Goal: Check status: Check status

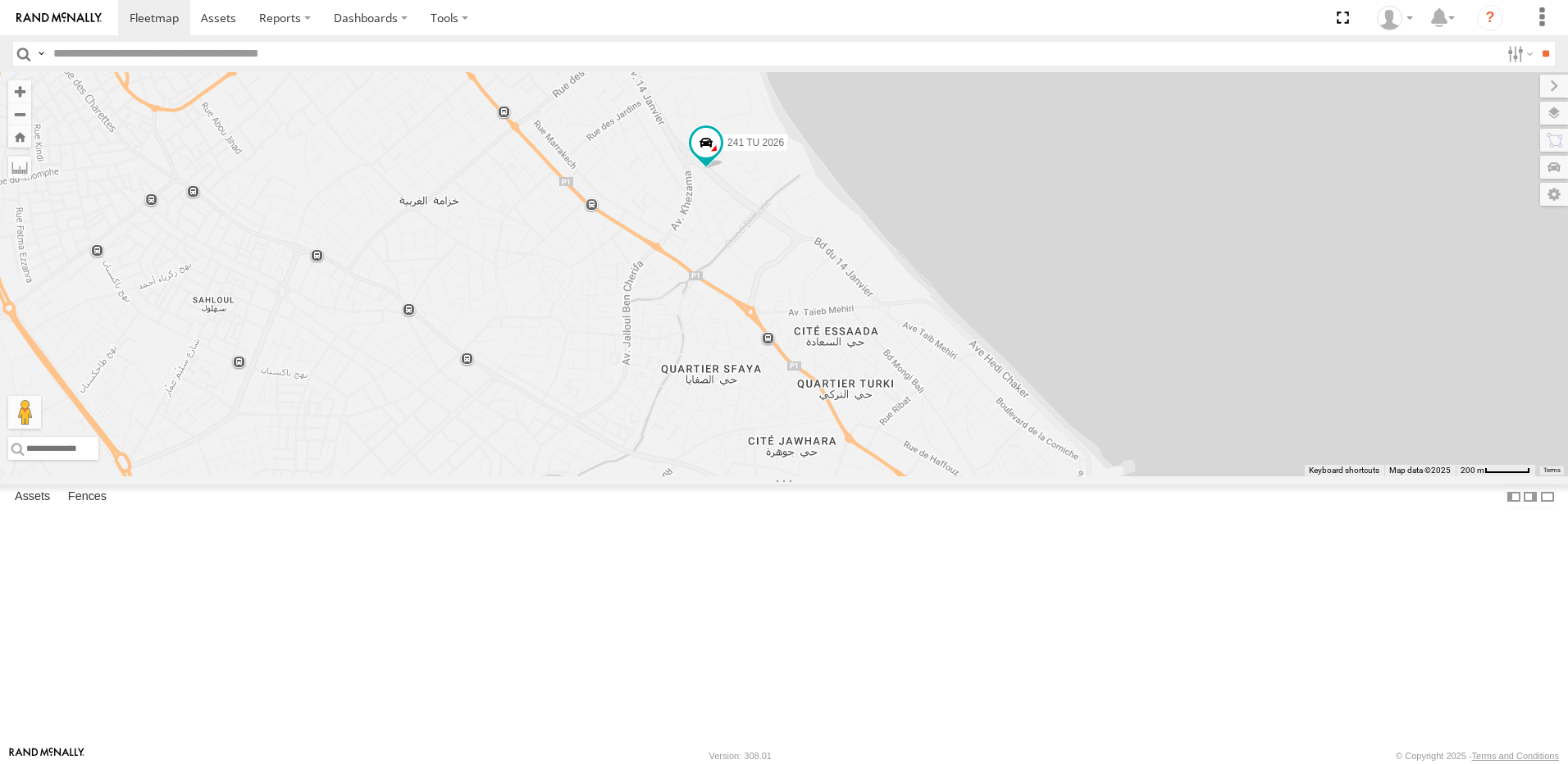
drag, startPoint x: 1121, startPoint y: 394, endPoint x: 781, endPoint y: 347, distance: 343.2
click at [781, 347] on div "245 TU 4334 245 TU 9053 231 TU 3163 245 TU 9063 245 TU 9060 240 TU 779 245 TU 9…" at bounding box center [784, 274] width 1568 height 404
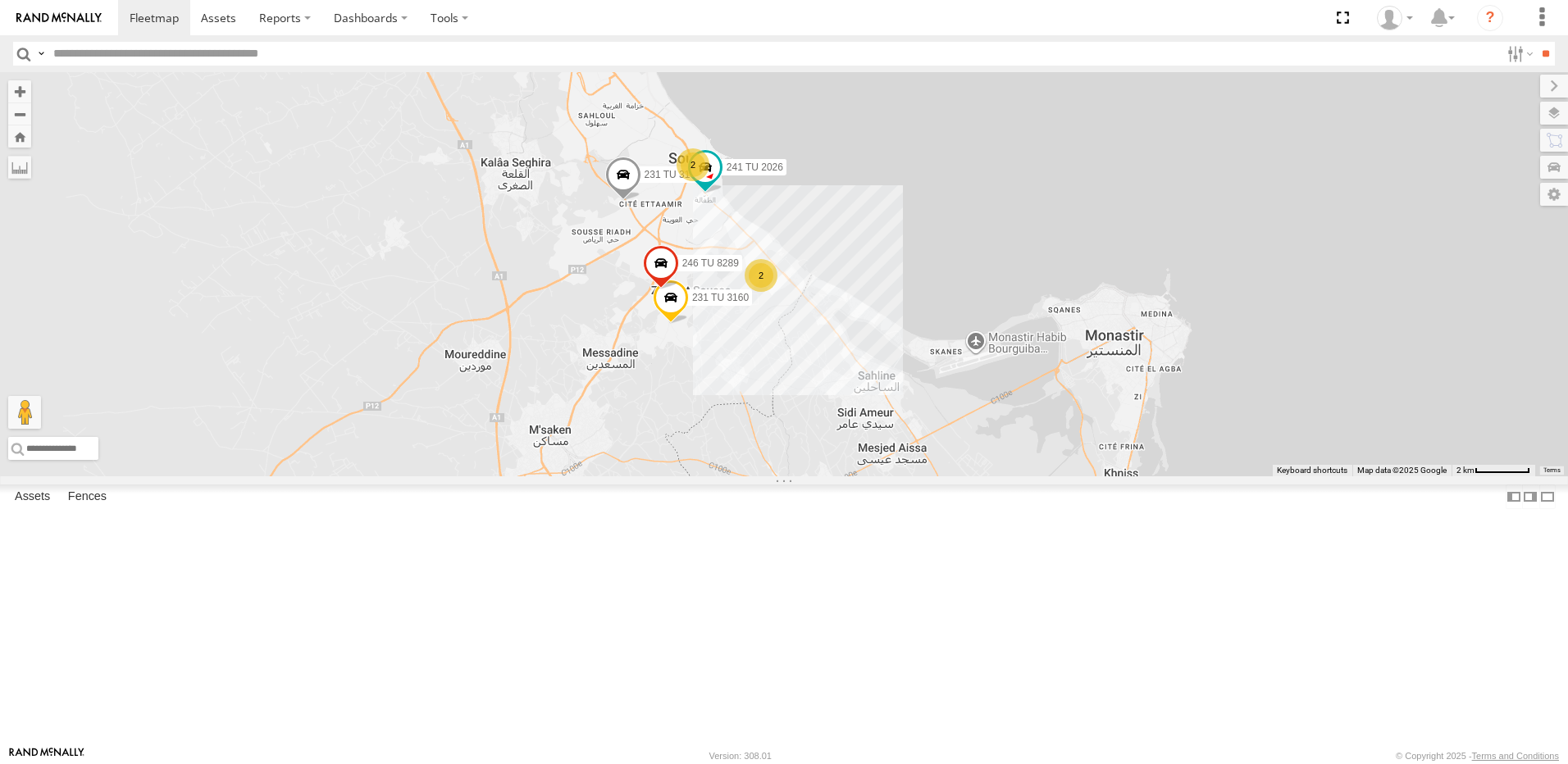
drag, startPoint x: 1049, startPoint y: 275, endPoint x: 1002, endPoint y: 525, distance: 254.4
click at [1002, 476] on div "245 TU 4334 245 TU 9053 231 TU 3163 245 TU 9063 245 TU 9060 245 TU 9066 240 TU …" at bounding box center [784, 274] width 1568 height 404
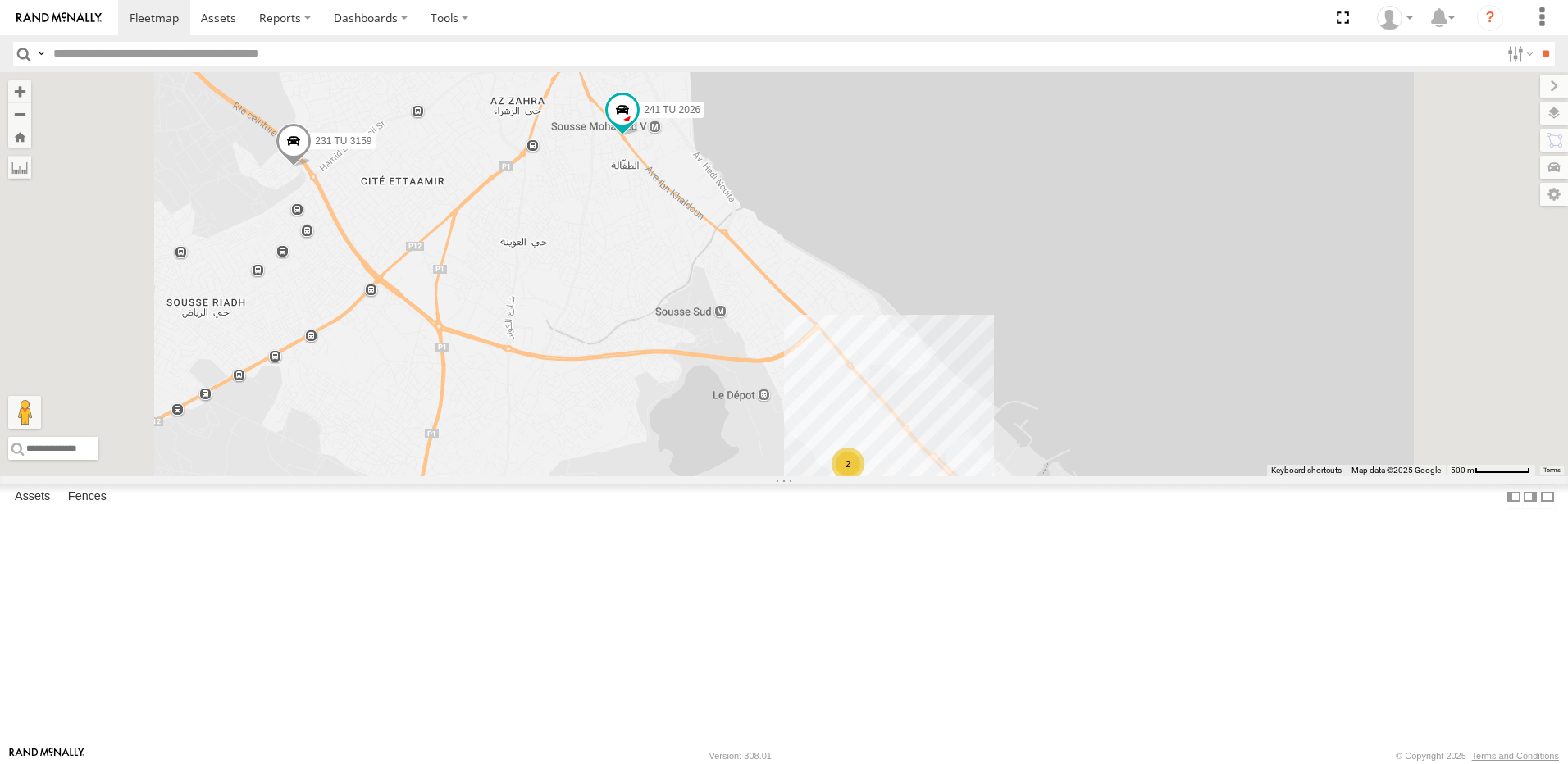
drag, startPoint x: 776, startPoint y: 314, endPoint x: 813, endPoint y: 436, distance: 127.5
click at [813, 436] on div "245 TU 4334 245 TU 9053 231 TU 3163 245 TU 9063 245 TU 9060 245 TU 9066 240 TU …" at bounding box center [784, 274] width 1568 height 404
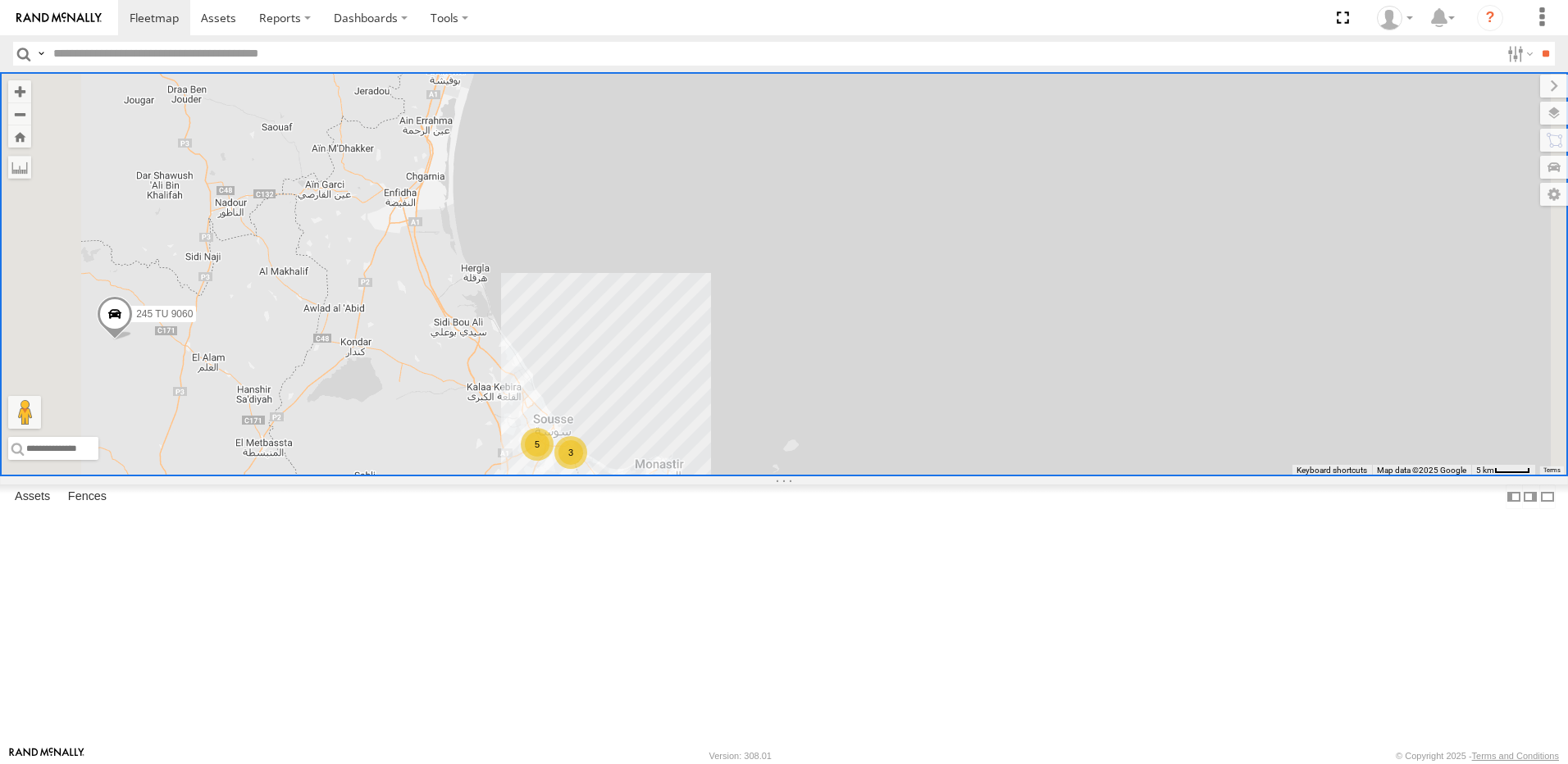
drag, startPoint x: 763, startPoint y: 667, endPoint x: 828, endPoint y: 586, distance: 103.9
click at [822, 476] on div "245 TU 4334 245 TU 9053 231 TU 3163 245 TU 9063 245 TU 9060 245 TU 9066 240 TU …" at bounding box center [784, 274] width 1568 height 404
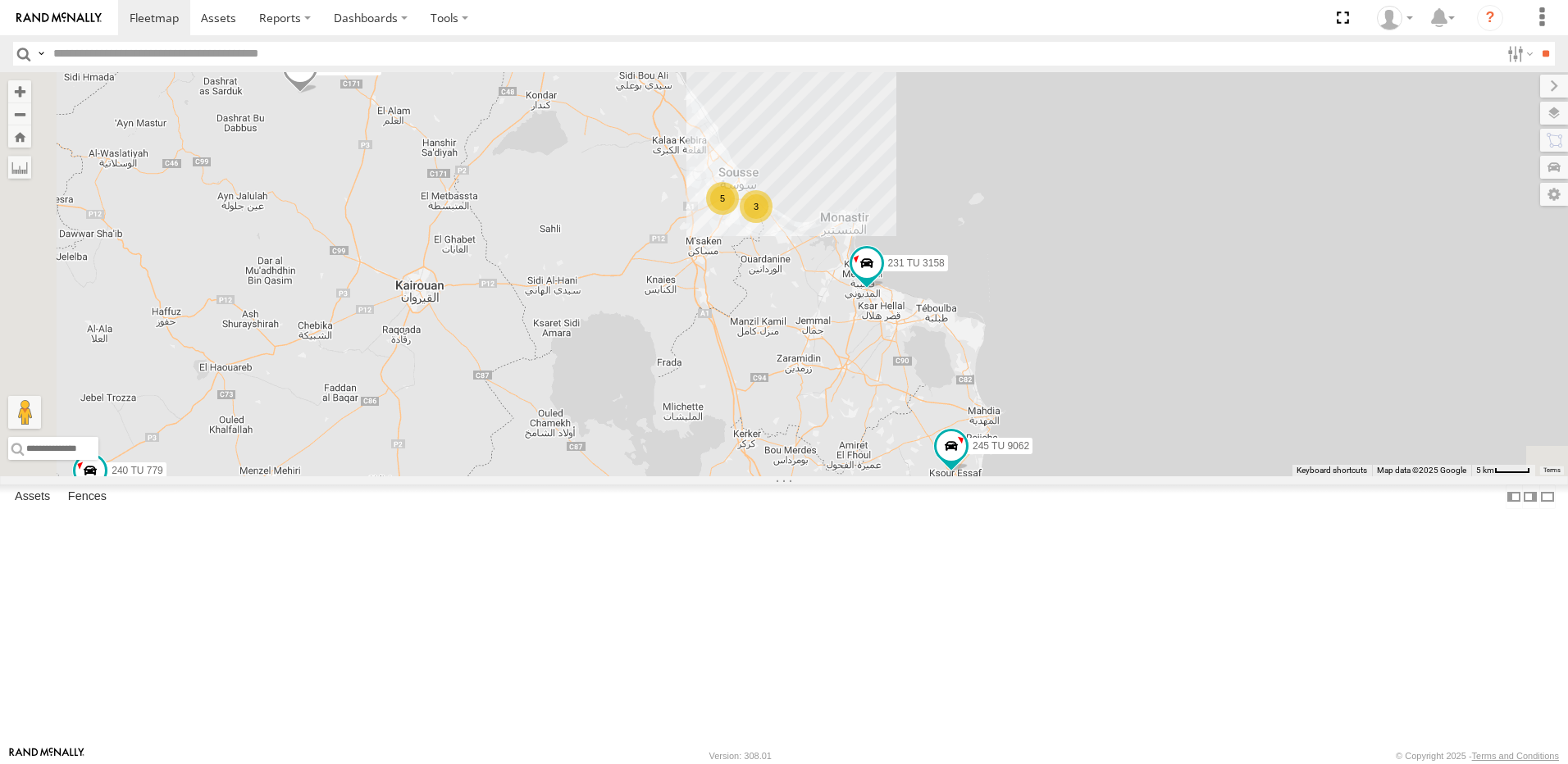
drag, startPoint x: 1065, startPoint y: 555, endPoint x: 1053, endPoint y: 393, distance: 162.4
click at [1053, 394] on div "245 TU 4334 245 TU 9053 231 TU 3163 245 TU 9063 245 TU 9060 245 TU 9066 240 TU …" at bounding box center [784, 274] width 1568 height 404
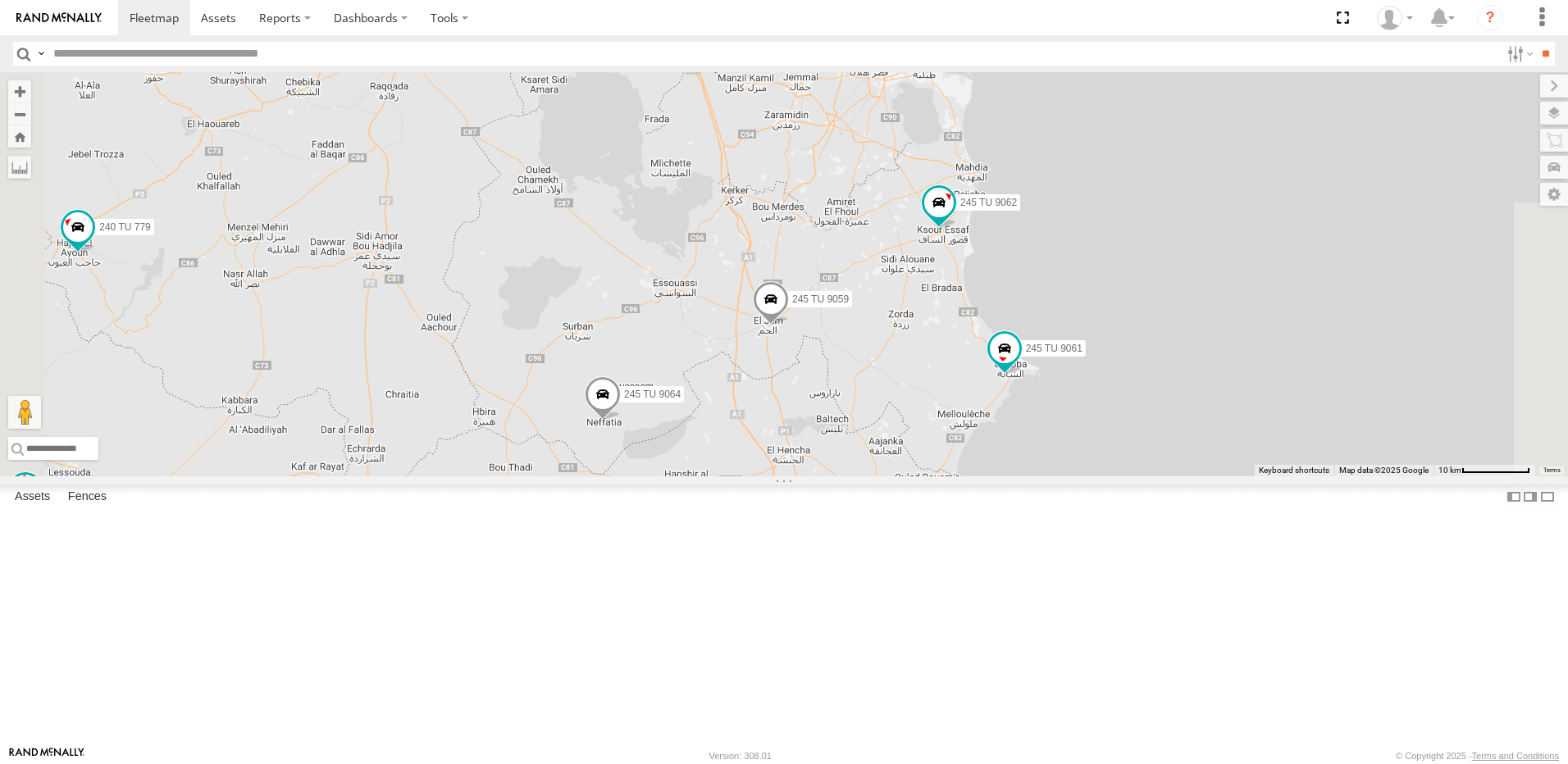
drag, startPoint x: 1017, startPoint y: 512, endPoint x: 1016, endPoint y: 493, distance: 19.0
click at [1016, 476] on div "245 TU 4334 245 TU 9053 231 TU 3163 245 TU 9063 245 TU 9060 245 TU 9066 240 TU …" at bounding box center [784, 274] width 1568 height 404
click at [789, 326] on span at bounding box center [771, 303] width 36 height 45
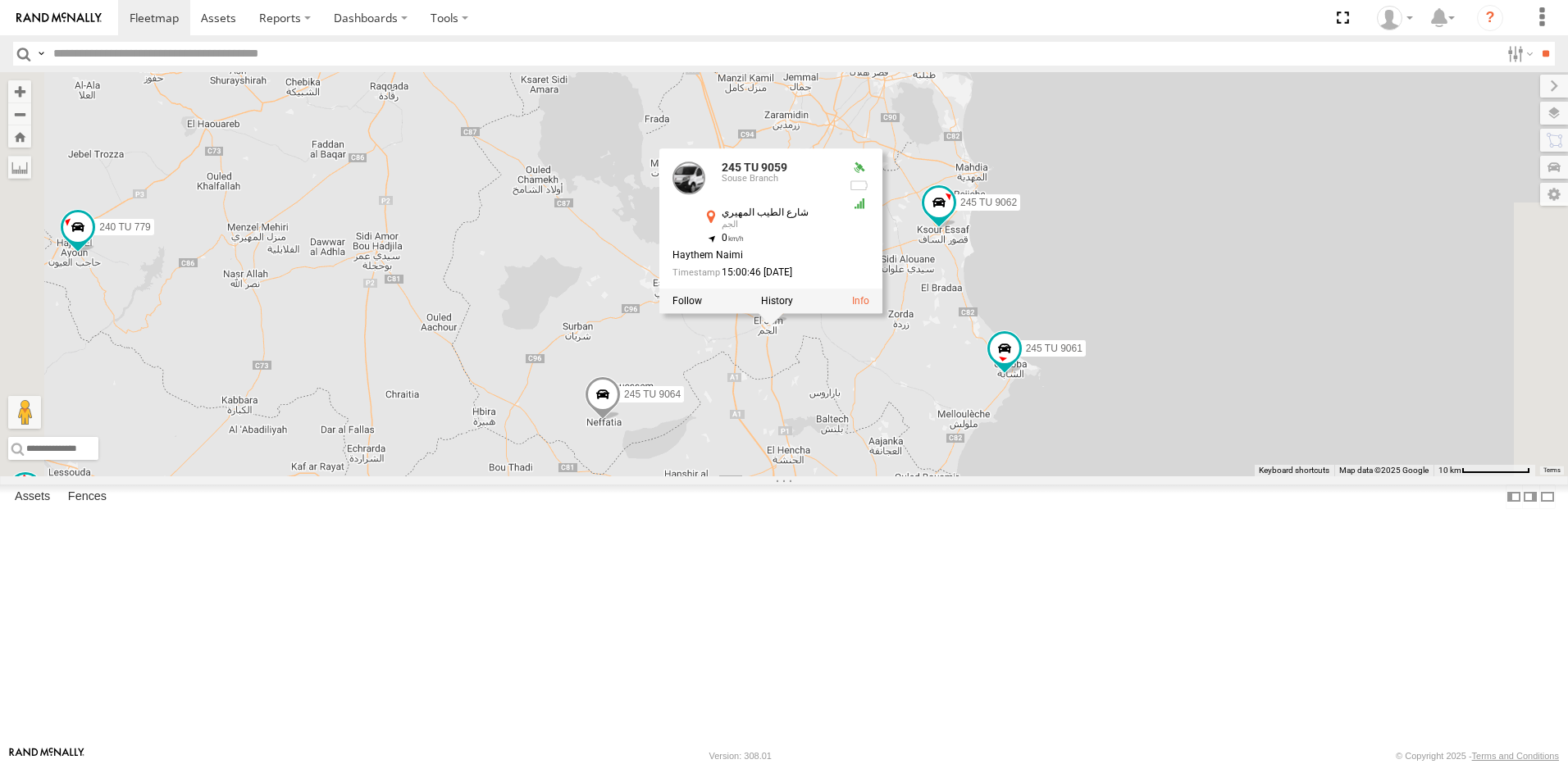
click at [1003, 473] on div "245 TU 4334 245 TU 9053 231 TU 3163 245 TU 9063 245 TU 9060 245 TU 9066 240 TU …" at bounding box center [784, 274] width 1568 height 404
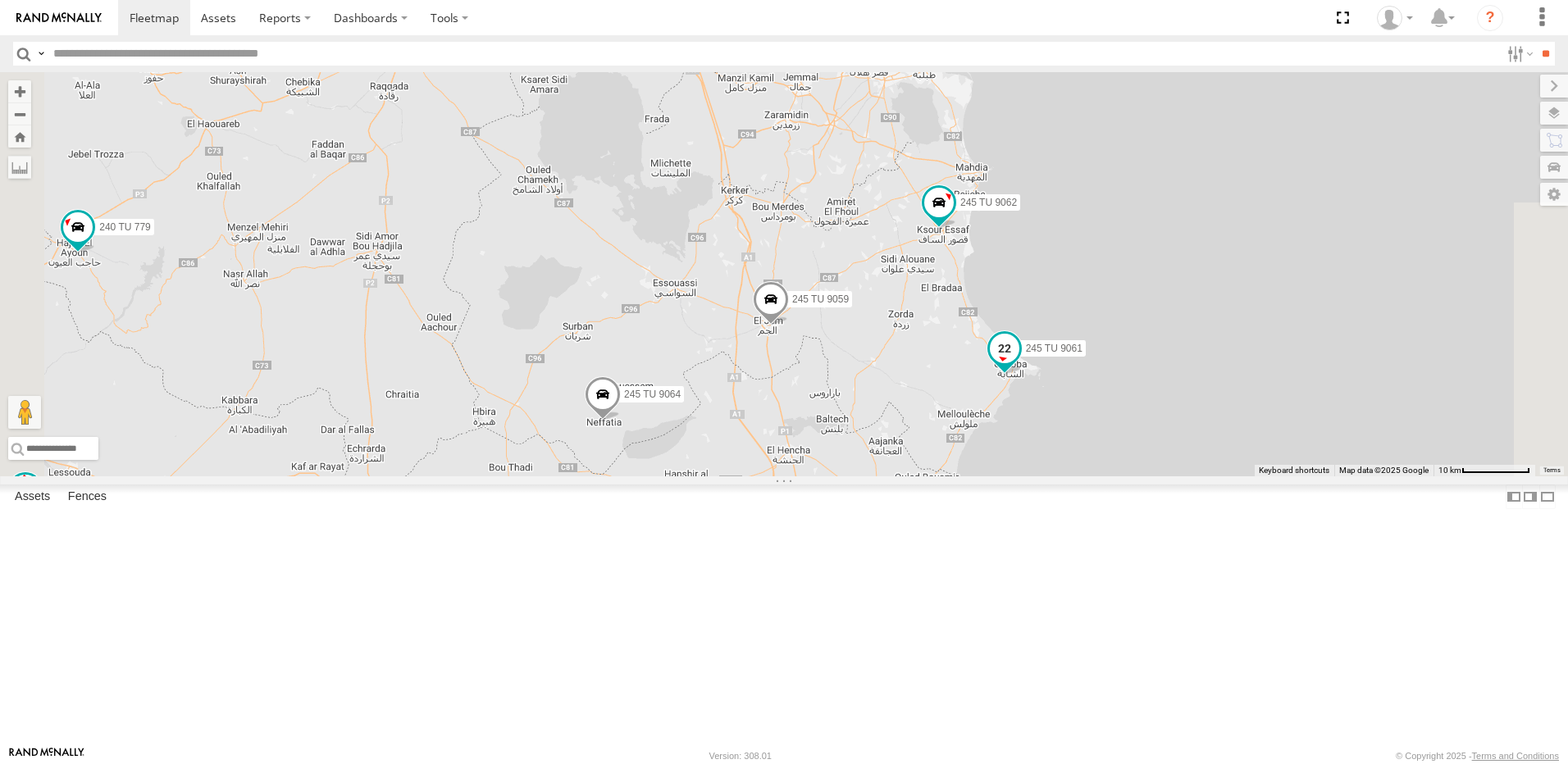
click at [1019, 363] on span at bounding box center [1004, 349] width 29 height 29
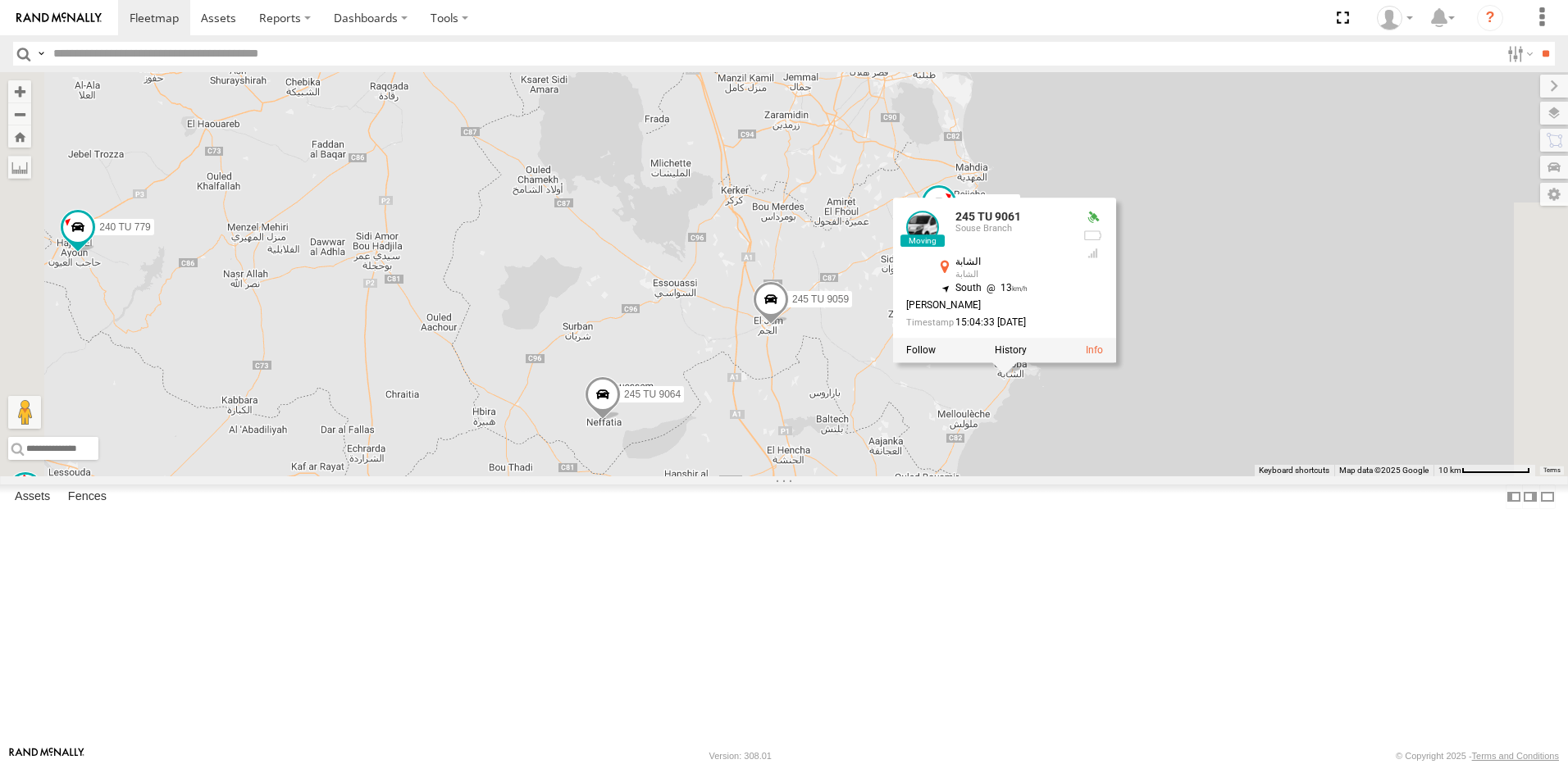
click at [1075, 474] on div "245 TU 4334 245 TU 9053 231 TU 3163 245 TU 9063 245 TU 9060 245 TU 9066 240 TU …" at bounding box center [784, 274] width 1568 height 404
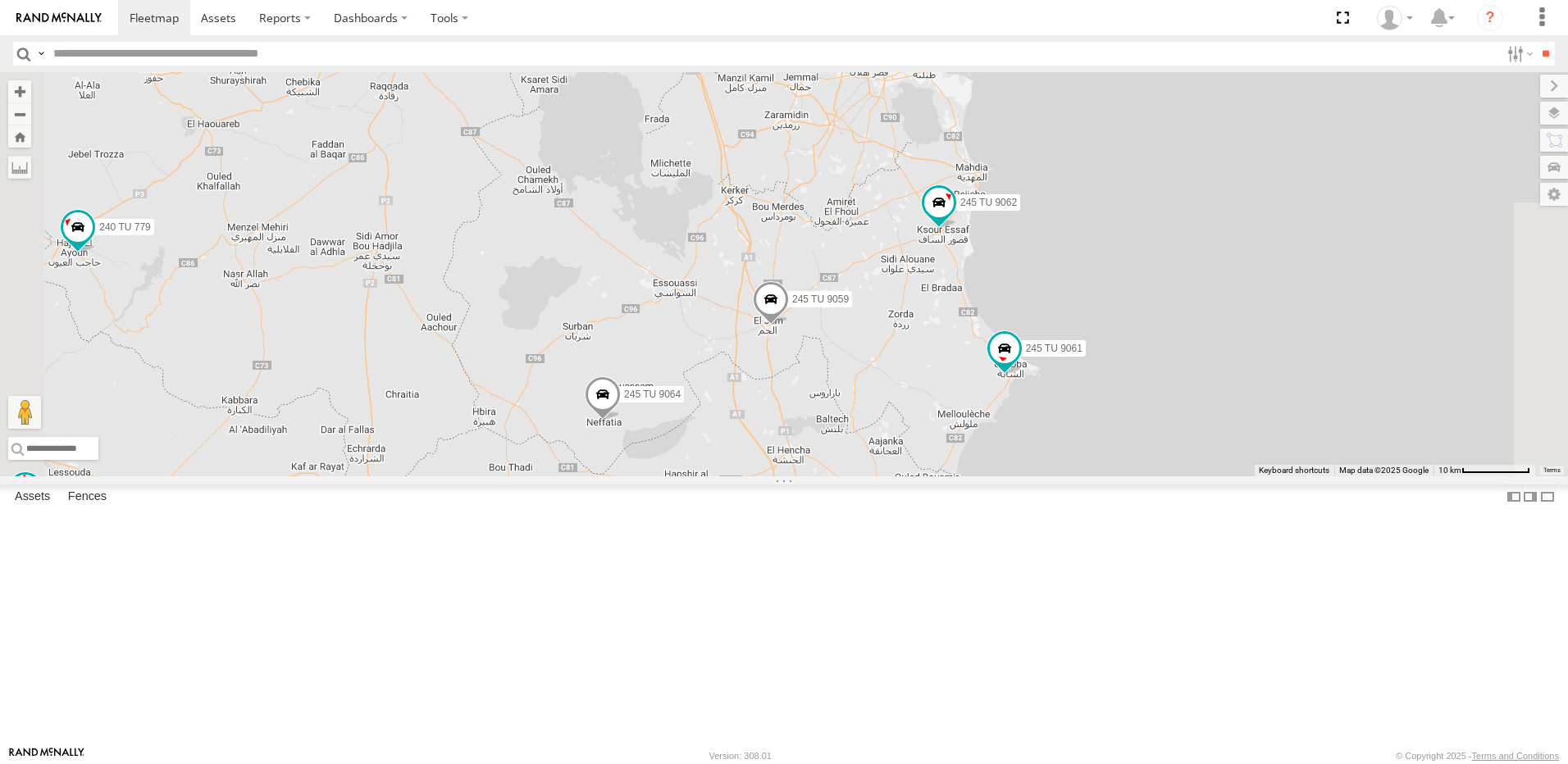
click at [621, 420] on span at bounding box center [603, 397] width 36 height 45
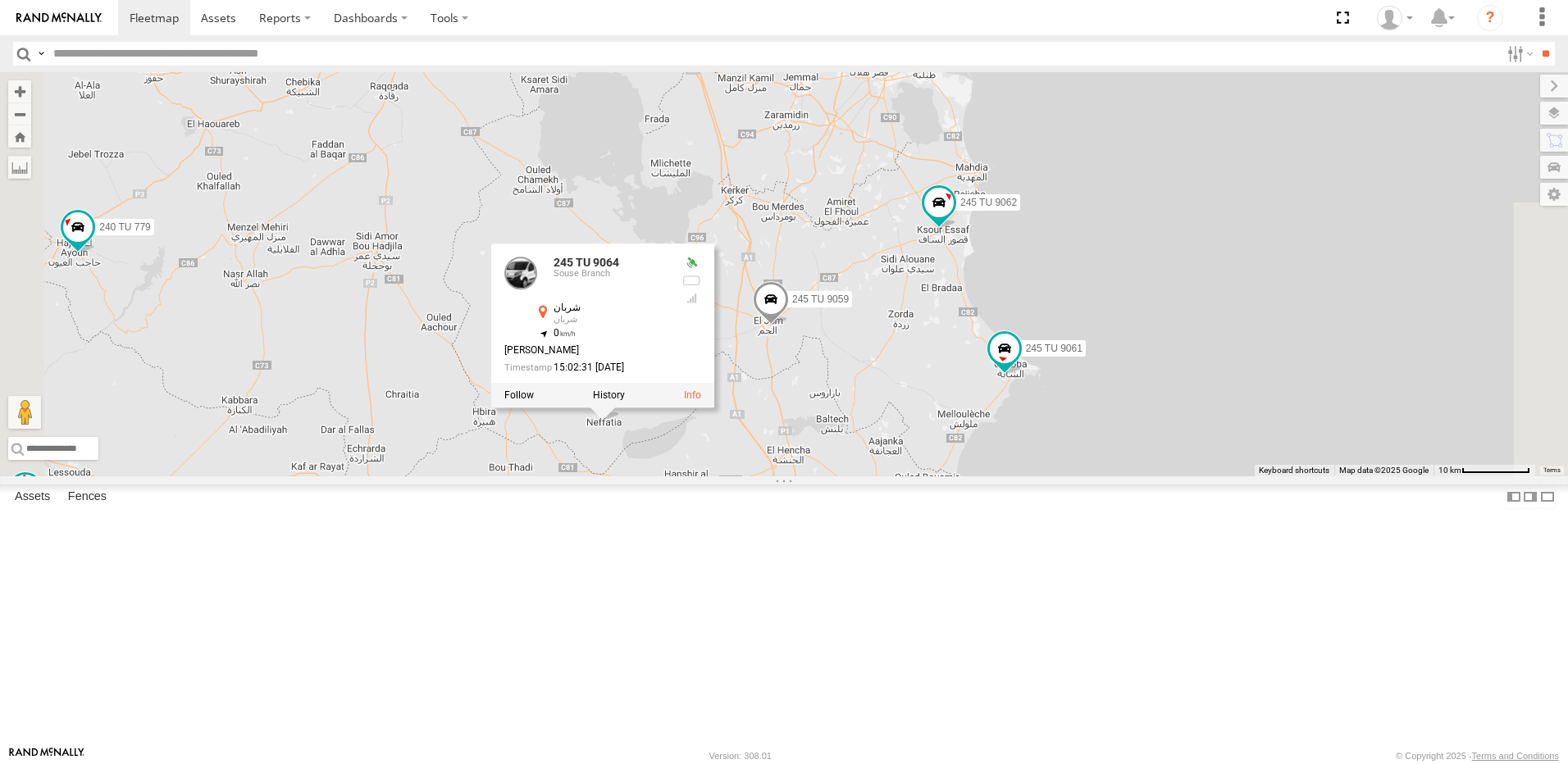
click at [794, 476] on div "245 TU 4334 245 TU 9053 231 TU 3163 245 TU 9063 245 TU 9060 245 TU 9066 240 TU …" at bounding box center [784, 274] width 1568 height 404
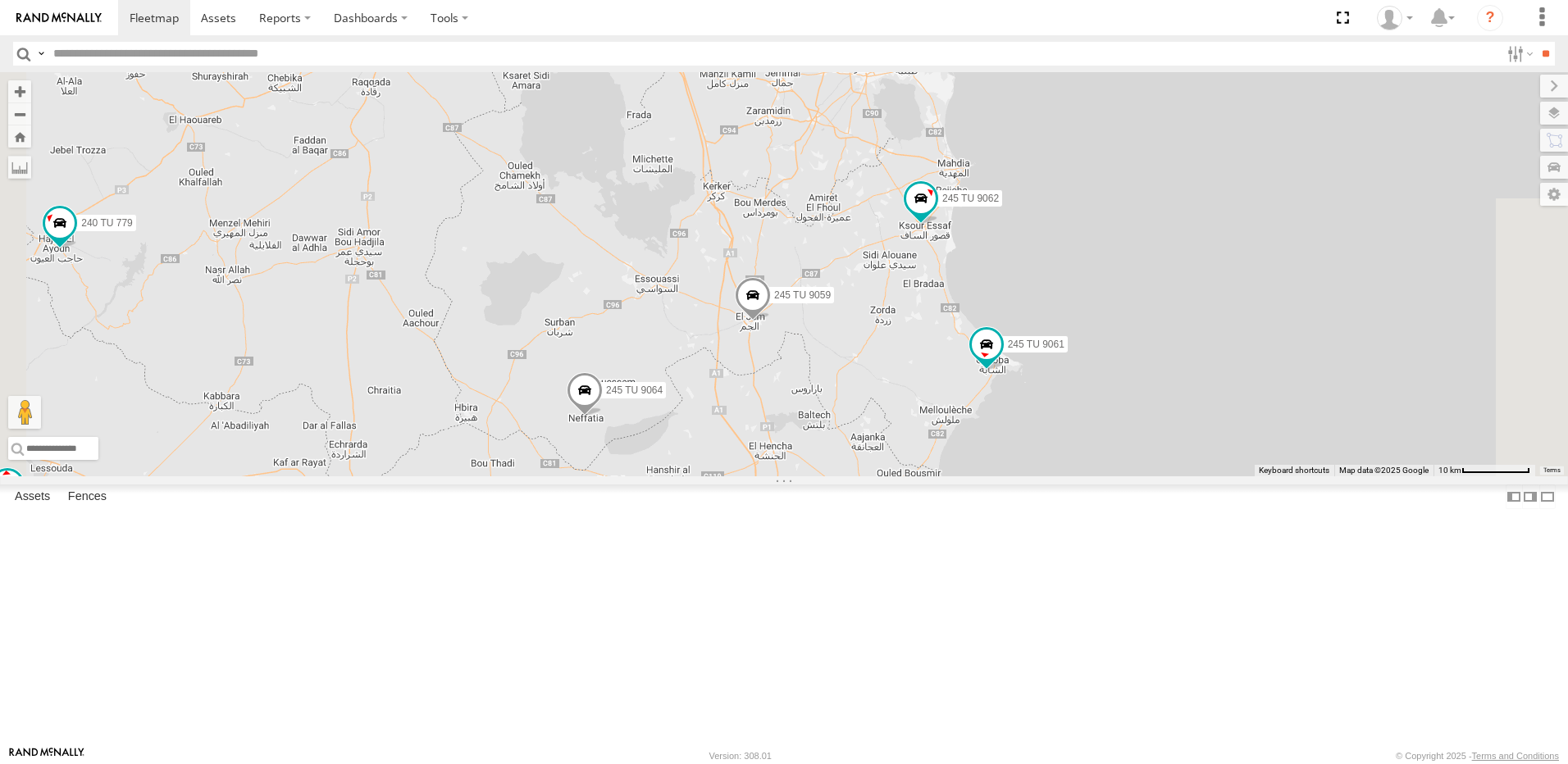
drag, startPoint x: 862, startPoint y: 609, endPoint x: 845, endPoint y: 606, distance: 17.3
click at [845, 476] on div "245 TU 4334 245 TU 9053 231 TU 3163 245 TU 9063 245 TU 9060 245 TU 9066 240 TU …" at bounding box center [784, 274] width 1568 height 404
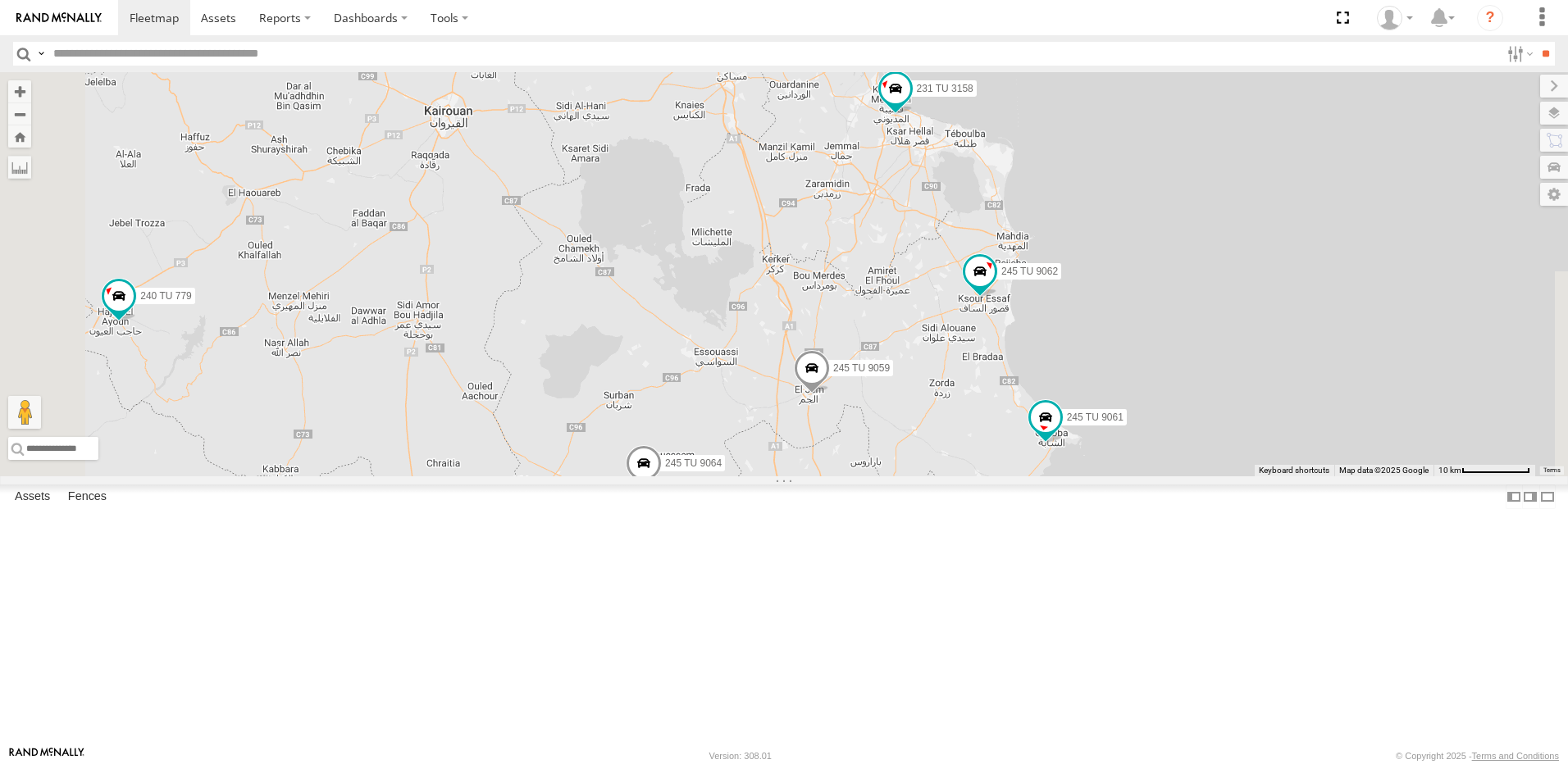
drag, startPoint x: 647, startPoint y: 565, endPoint x: 706, endPoint y: 638, distance: 93.9
click at [706, 476] on div "245 TU 4334 245 TU 9053 231 TU 3163 245 TU 9063 245 TU 9060 245 TU 9066 240 TU …" at bounding box center [784, 274] width 1568 height 404
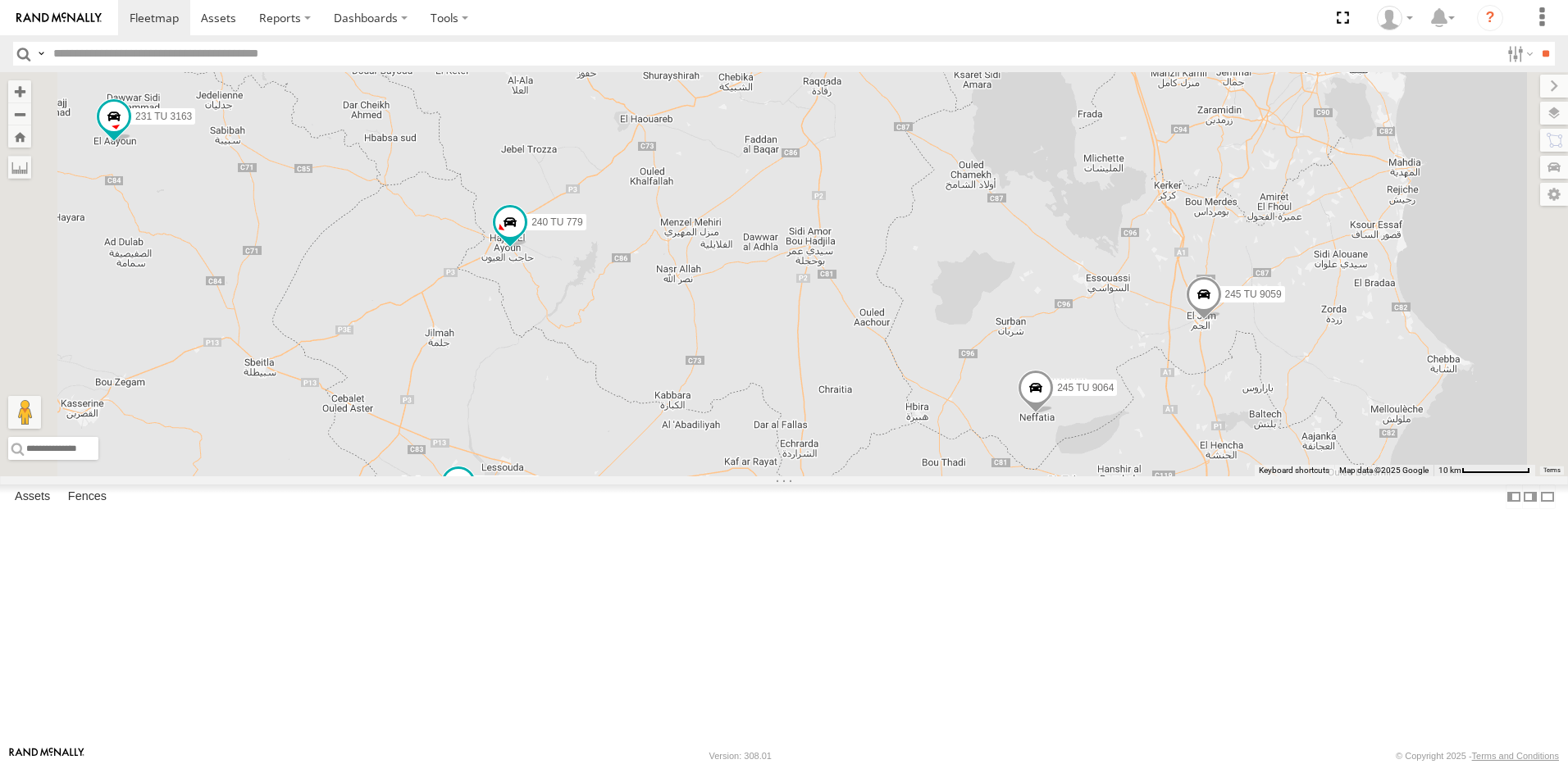
drag, startPoint x: 1233, startPoint y: 569, endPoint x: 1218, endPoint y: 490, distance: 80.4
click at [1217, 476] on div "245 TU 4334 245 TU 9053 231 TU 3163 245 TU 9063 245 TU 9060 240 TU 779 245 TU 9…" at bounding box center [784, 274] width 1568 height 404
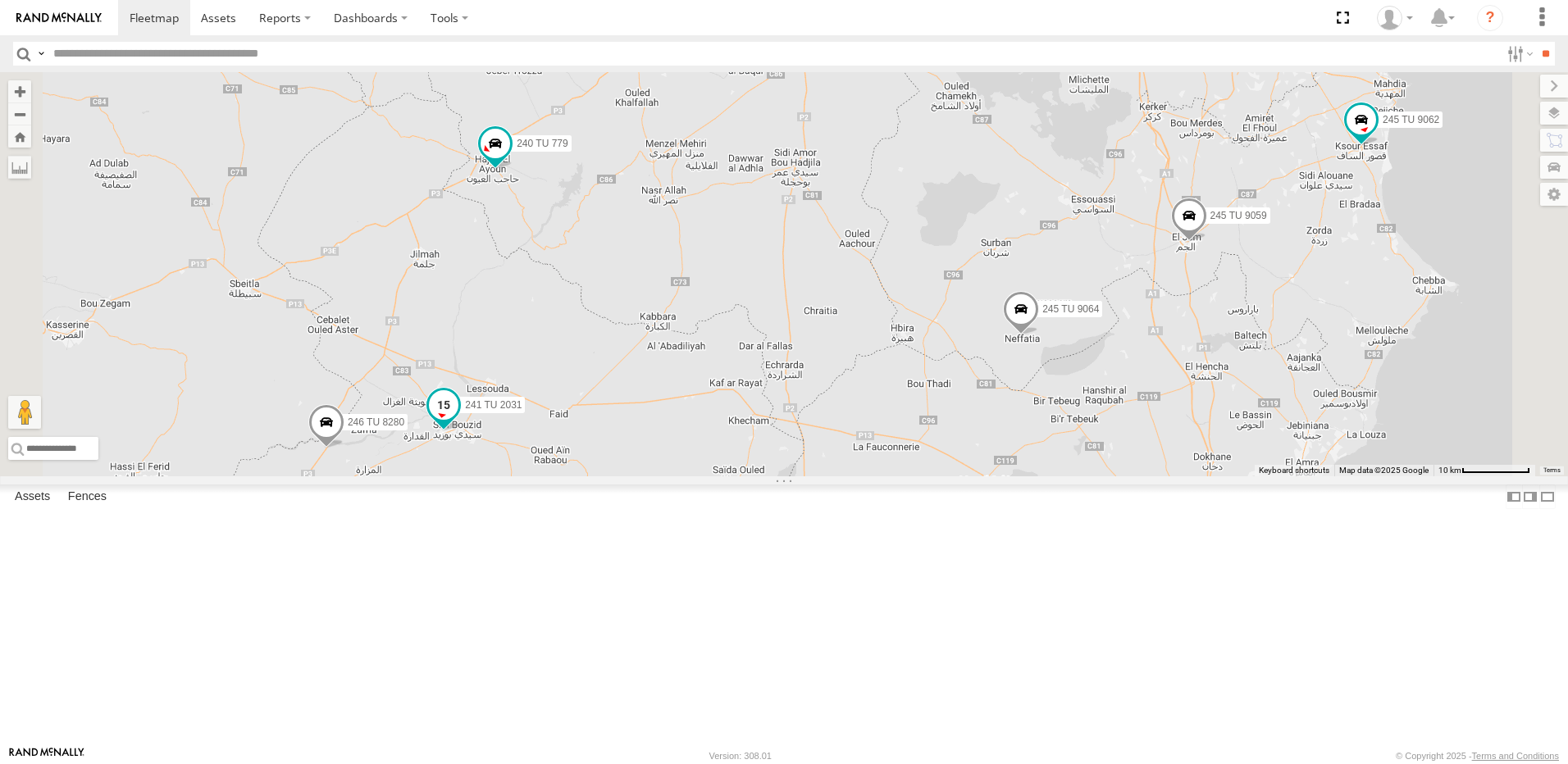
click at [462, 432] on span at bounding box center [443, 409] width 36 height 45
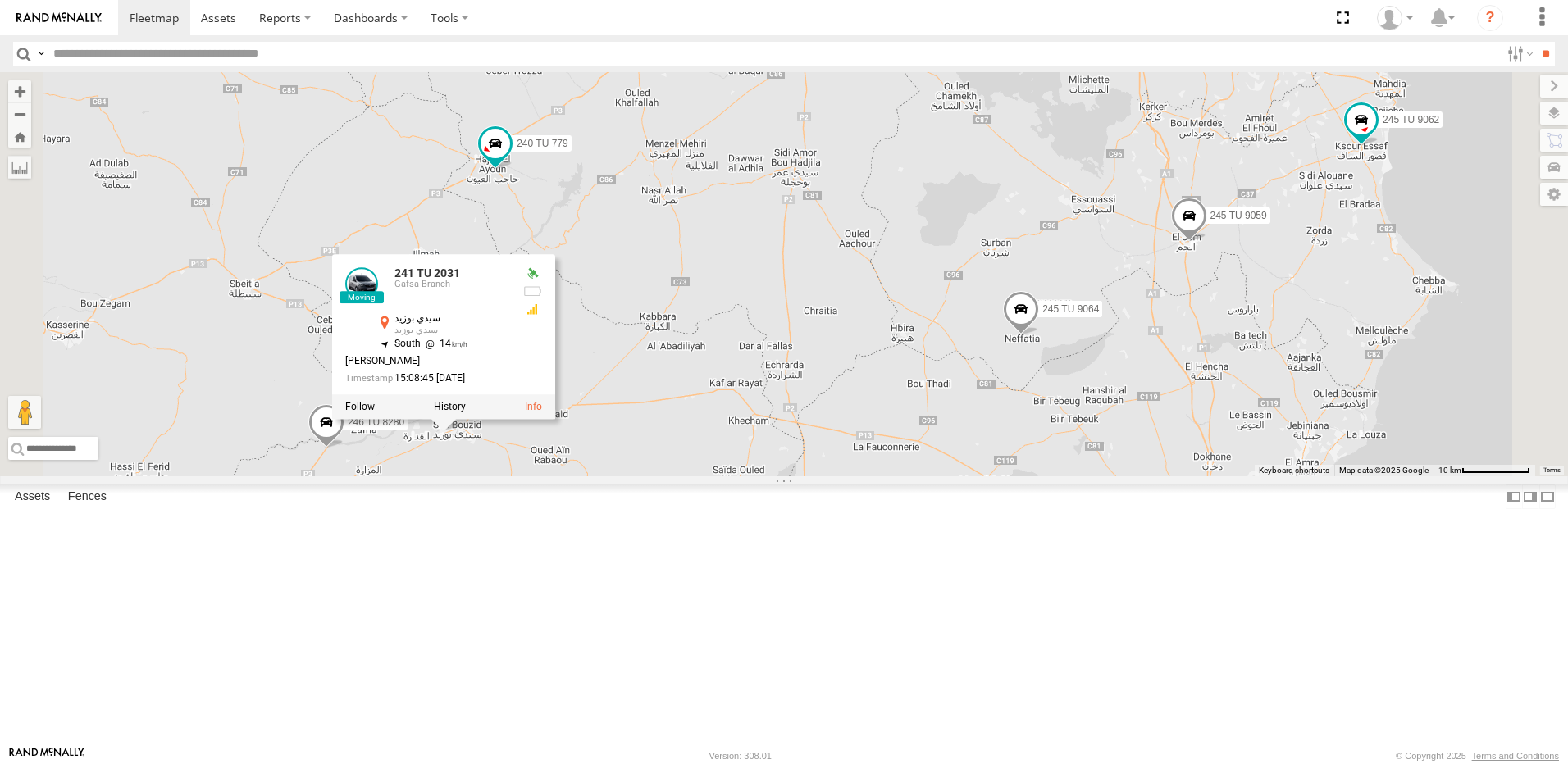
click at [684, 476] on div "245 TU 4334 245 TU 9053 231 TU 3163 245 TU 9063 245 TU 9060 240 TU 779 245 TU 9…" at bounding box center [784, 274] width 1568 height 404
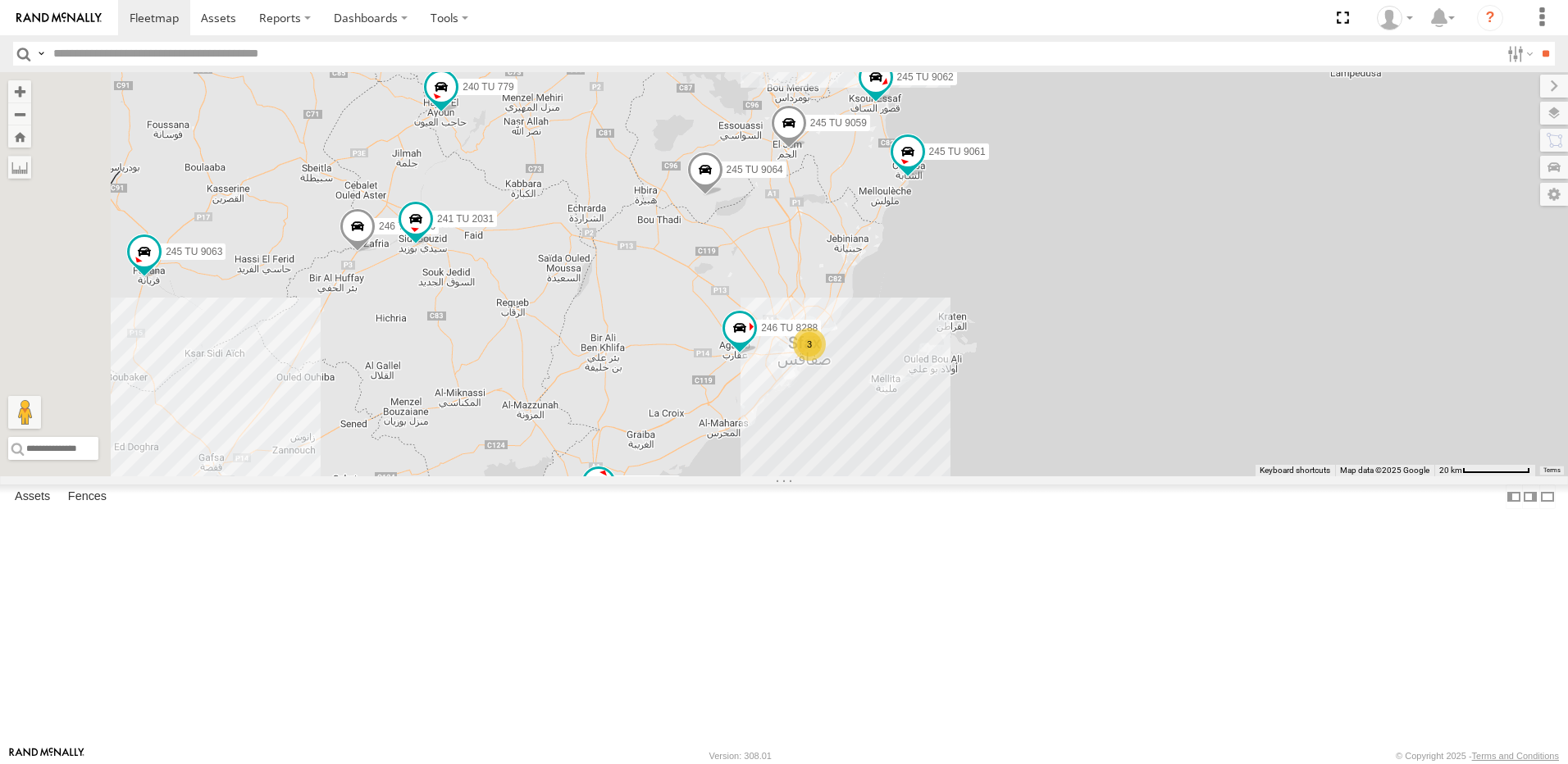
drag, startPoint x: 833, startPoint y: 437, endPoint x: 850, endPoint y: 444, distance: 18.4
click at [852, 445] on div "245 TU 4334 245 TU 9053 231 TU 3163 245 TU 9063 245 TU 9060 240 TU 779 245 TU 9…" at bounding box center [784, 274] width 1568 height 404
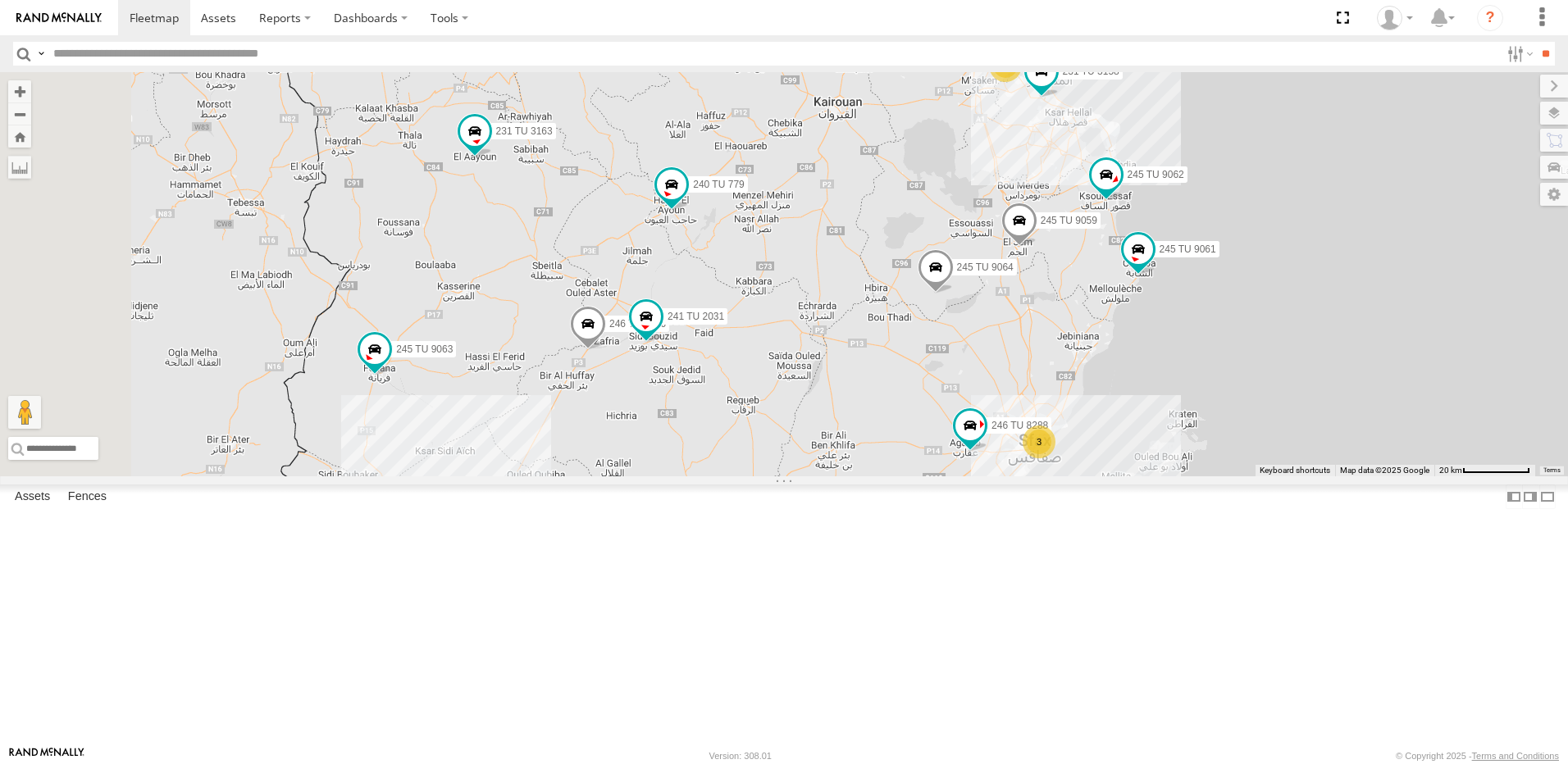
click at [822, 476] on div "245 TU 4334 245 TU 9053 231 TU 3163 245 TU 9063 245 TU 9060 240 TU 779 245 TU 9…" at bounding box center [784, 274] width 1568 height 404
drag, startPoint x: 879, startPoint y: 598, endPoint x: 888, endPoint y: 568, distance: 31.3
click at [888, 476] on div "245 TU 4334 245 TU 9053 231 TU 3163 245 TU 9063 245 TU 9060 240 TU 779 245 TU 9…" at bounding box center [784, 274] width 1568 height 404
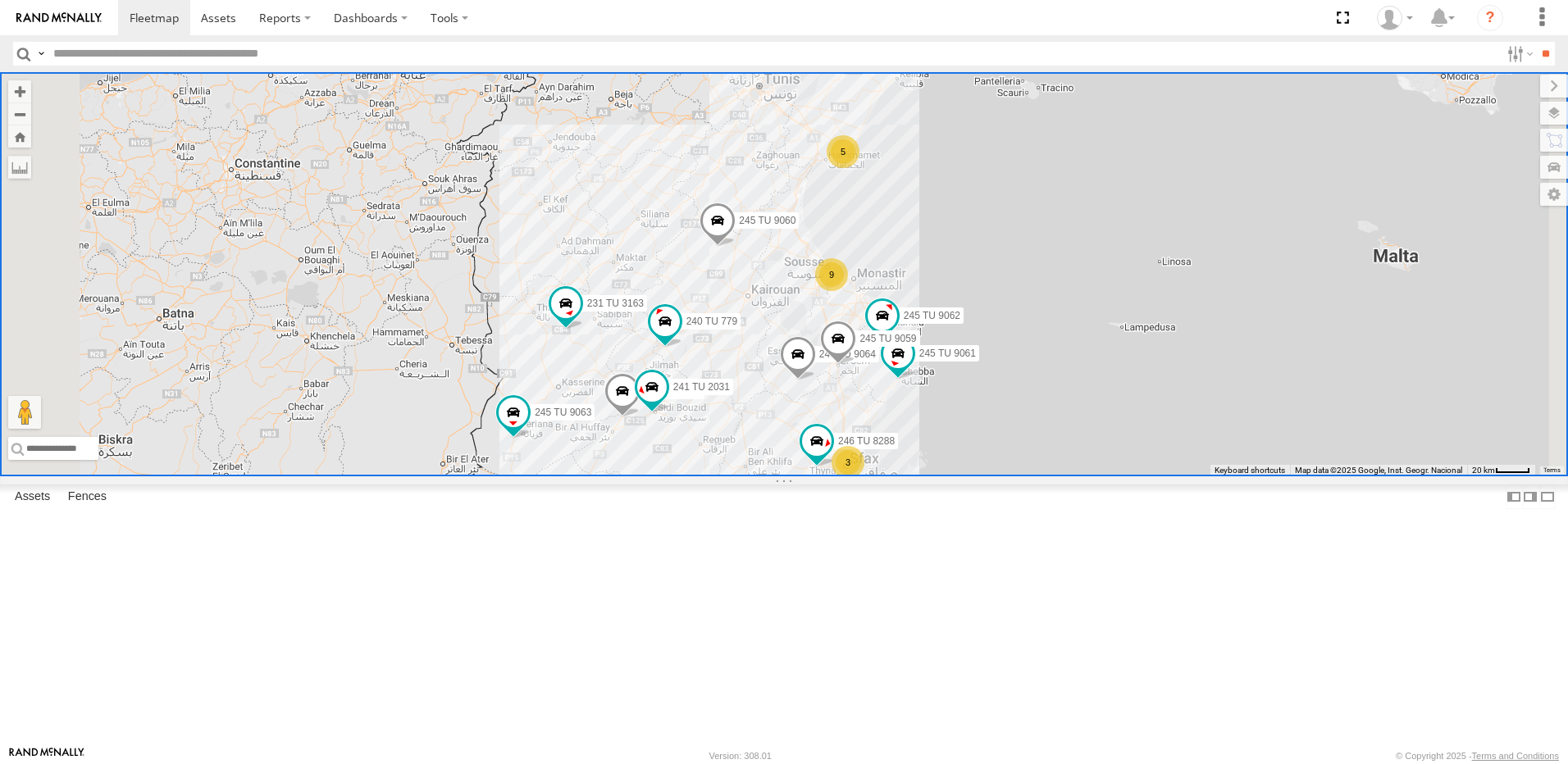
click at [0, 0] on div "247 TU 9971 Souse Branch نهج آمنة بنت وهب سوسة الجوهرة 35.81772 10.62324 245 TU…" at bounding box center [0, 0] width 0 height 0
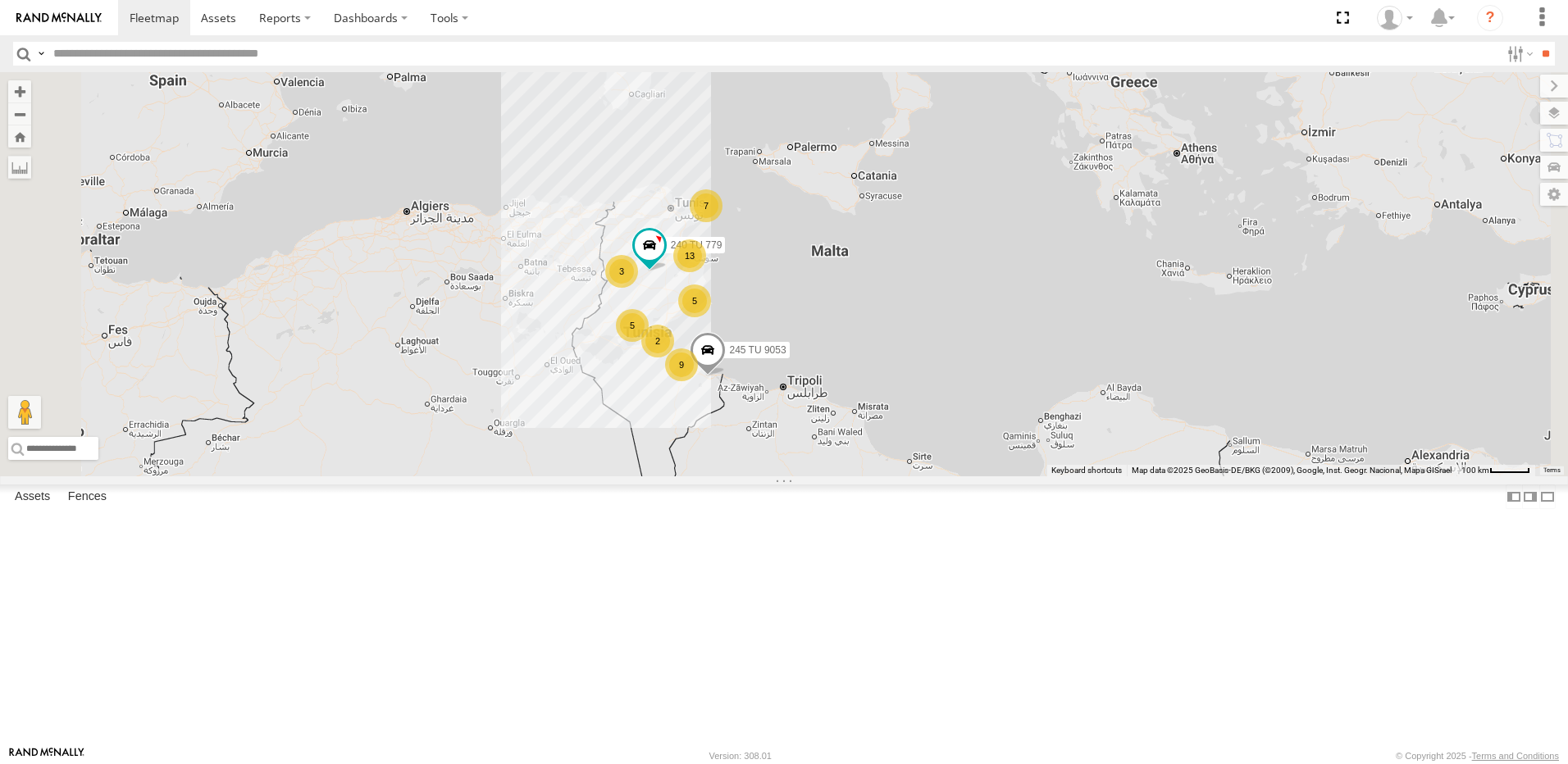
drag, startPoint x: 893, startPoint y: 398, endPoint x: 882, endPoint y: 419, distance: 23.7
click at [706, 272] on div "13" at bounding box center [689, 256] width 33 height 33
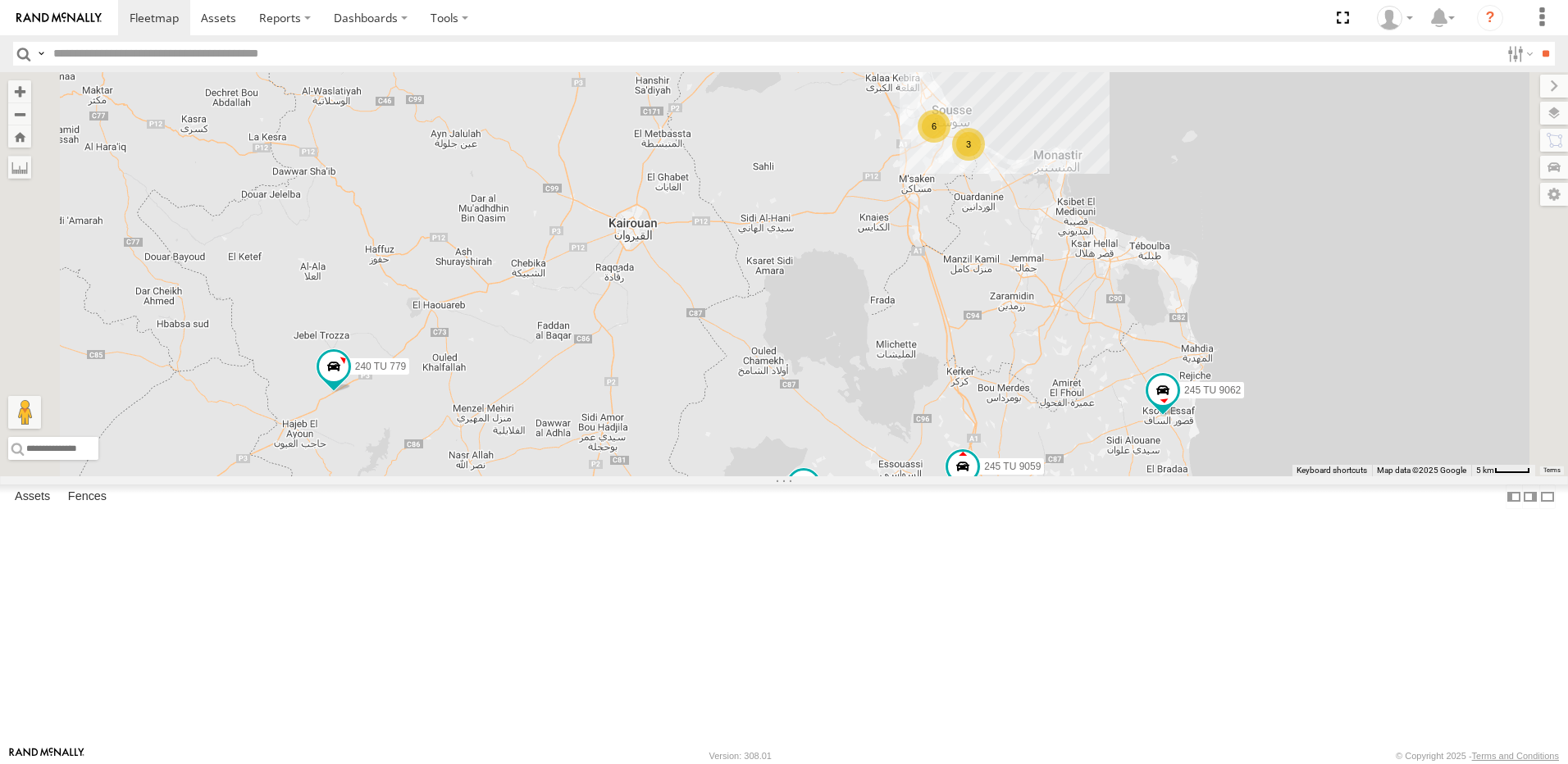
drag, startPoint x: 708, startPoint y: 461, endPoint x: 806, endPoint y: 461, distance: 98.0
click at [806, 461] on div "245 TU 9053 240 TU 779 3 6 245 TU 9061 245 TU 9062 245 TU 9060 245 TU 9064 245 …" at bounding box center [784, 274] width 1568 height 404
